Goal: Information Seeking & Learning: Learn about a topic

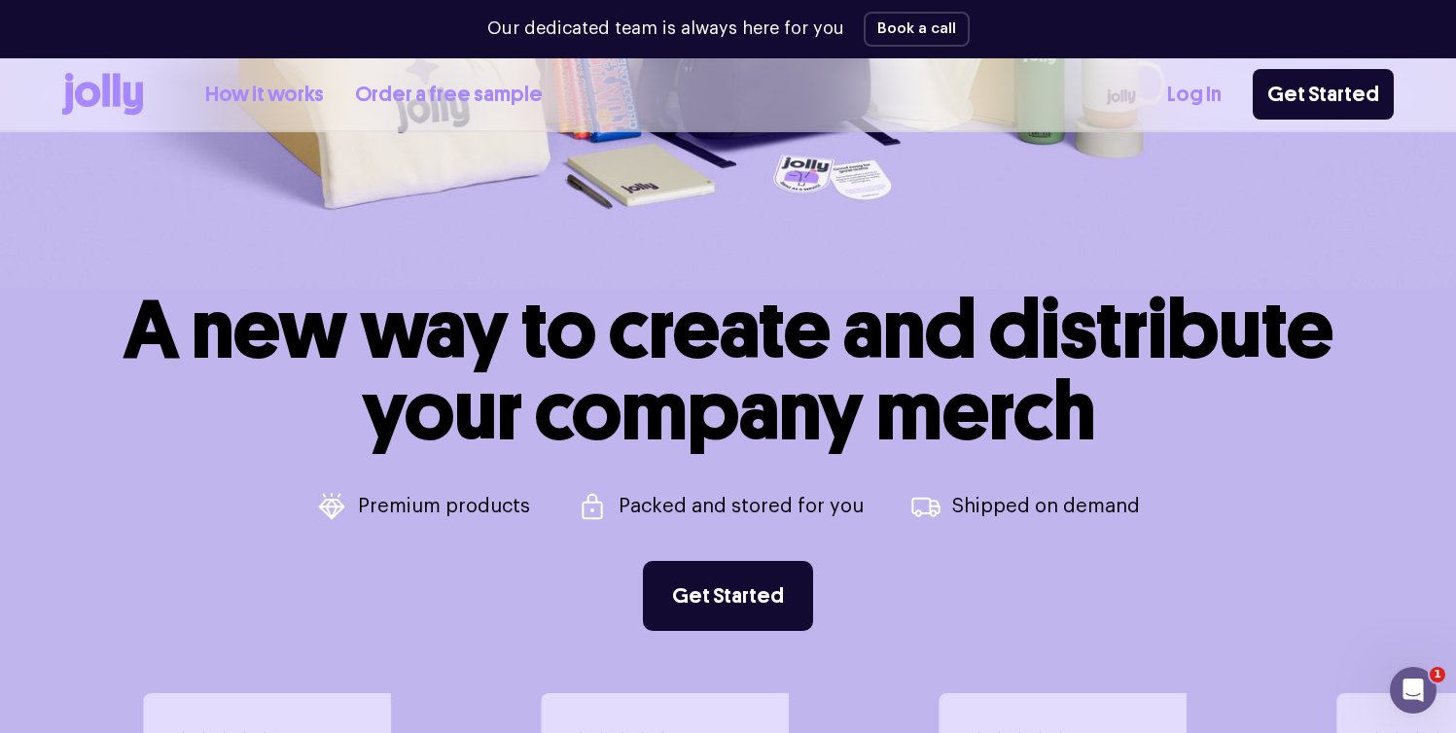
scroll to position [626, 0]
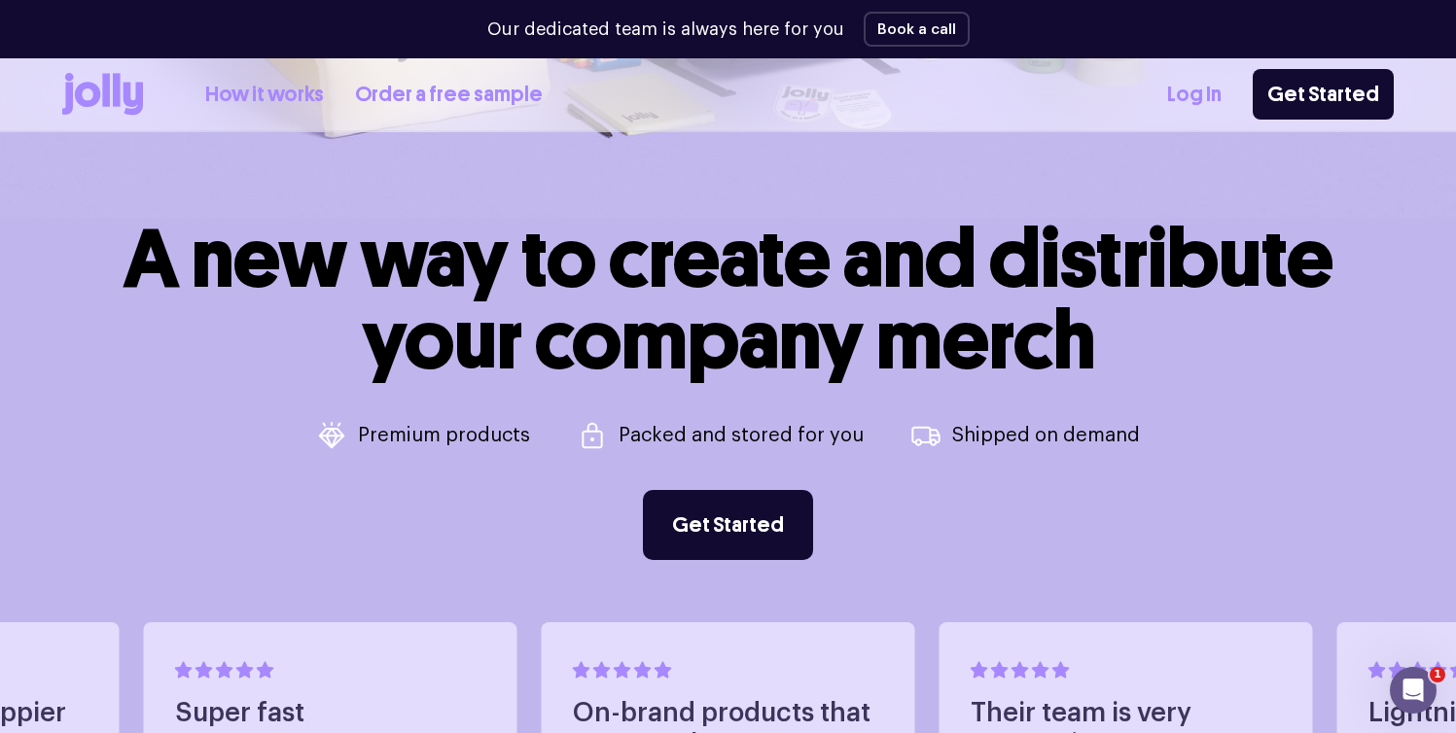
click at [283, 119] on div "How it works Order a free sample Log In Get Started" at bounding box center [728, 94] width 1332 height 72
click at [285, 97] on link "How it works" at bounding box center [264, 95] width 119 height 32
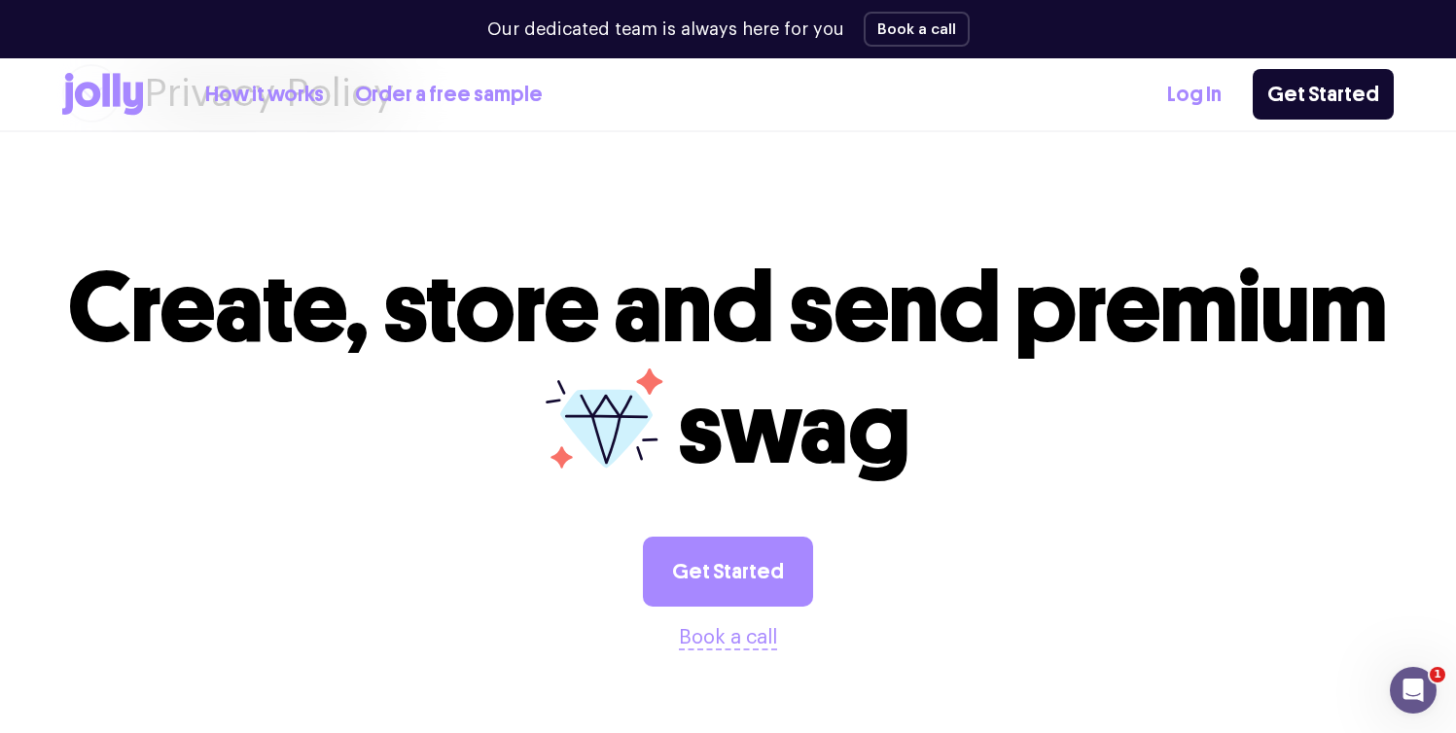
scroll to position [4021, 0]
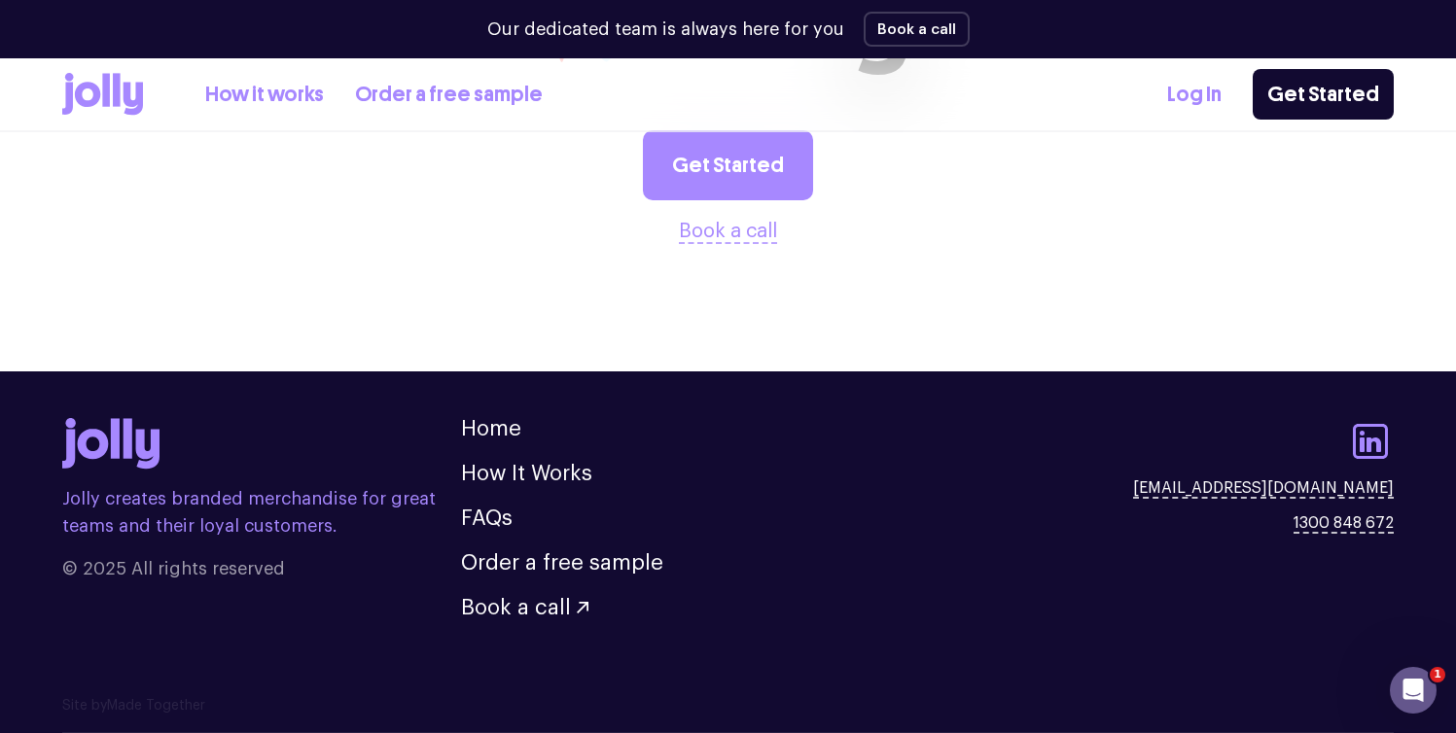
click at [110, 99] on icon at bounding box center [102, 94] width 81 height 43
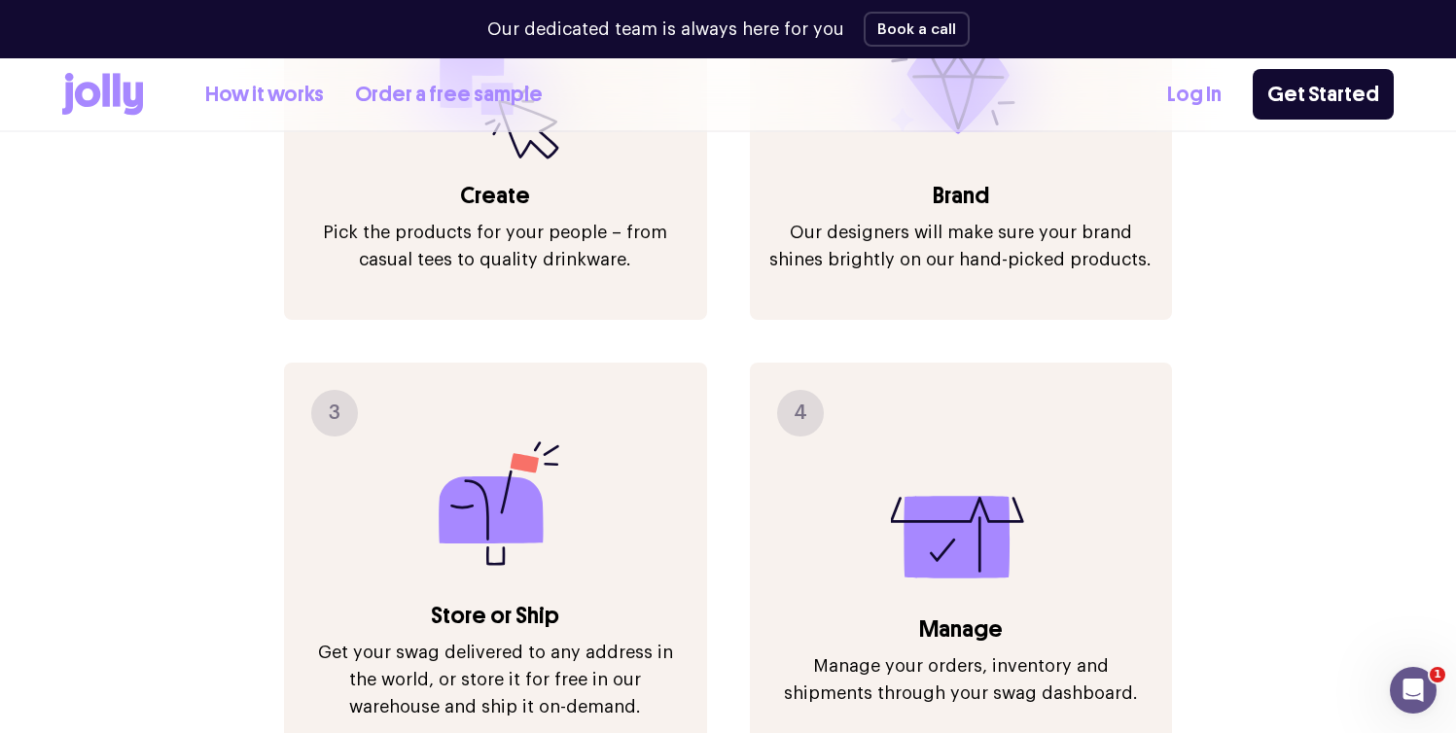
scroll to position [2379, 0]
